Goal: Book appointment/travel/reservation

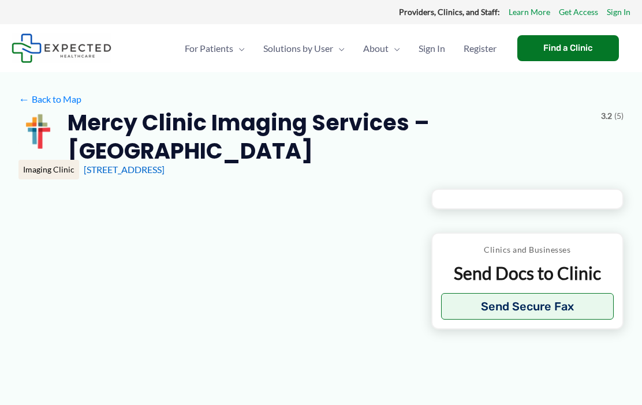
type input "**********"
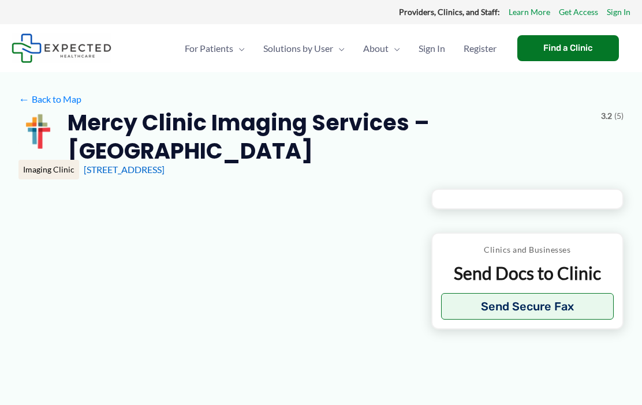
type input "**********"
type input "*"
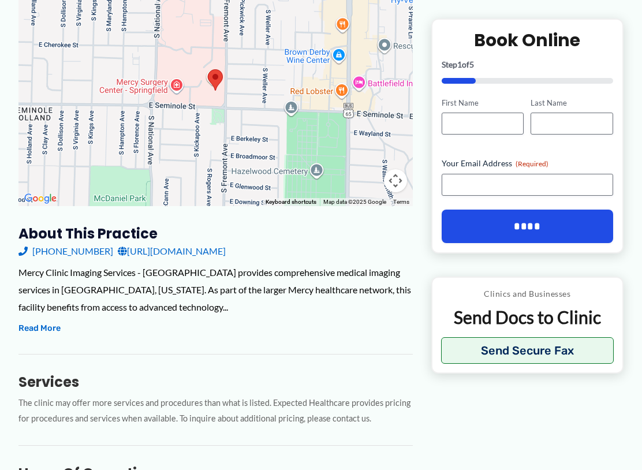
scroll to position [214, 0]
